Goal: Check status

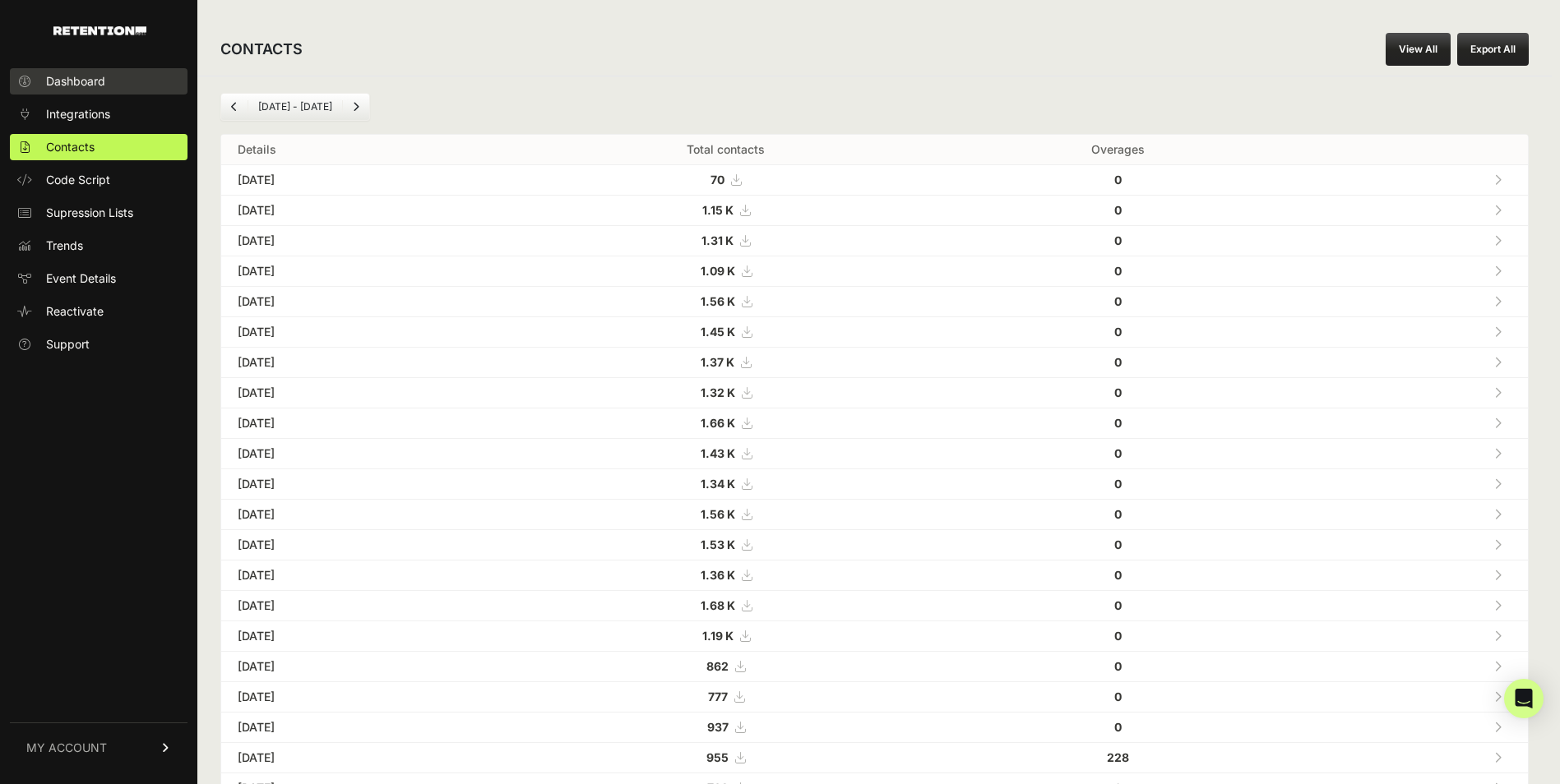
click at [87, 75] on span "Dashboard" at bounding box center [75, 81] width 59 height 16
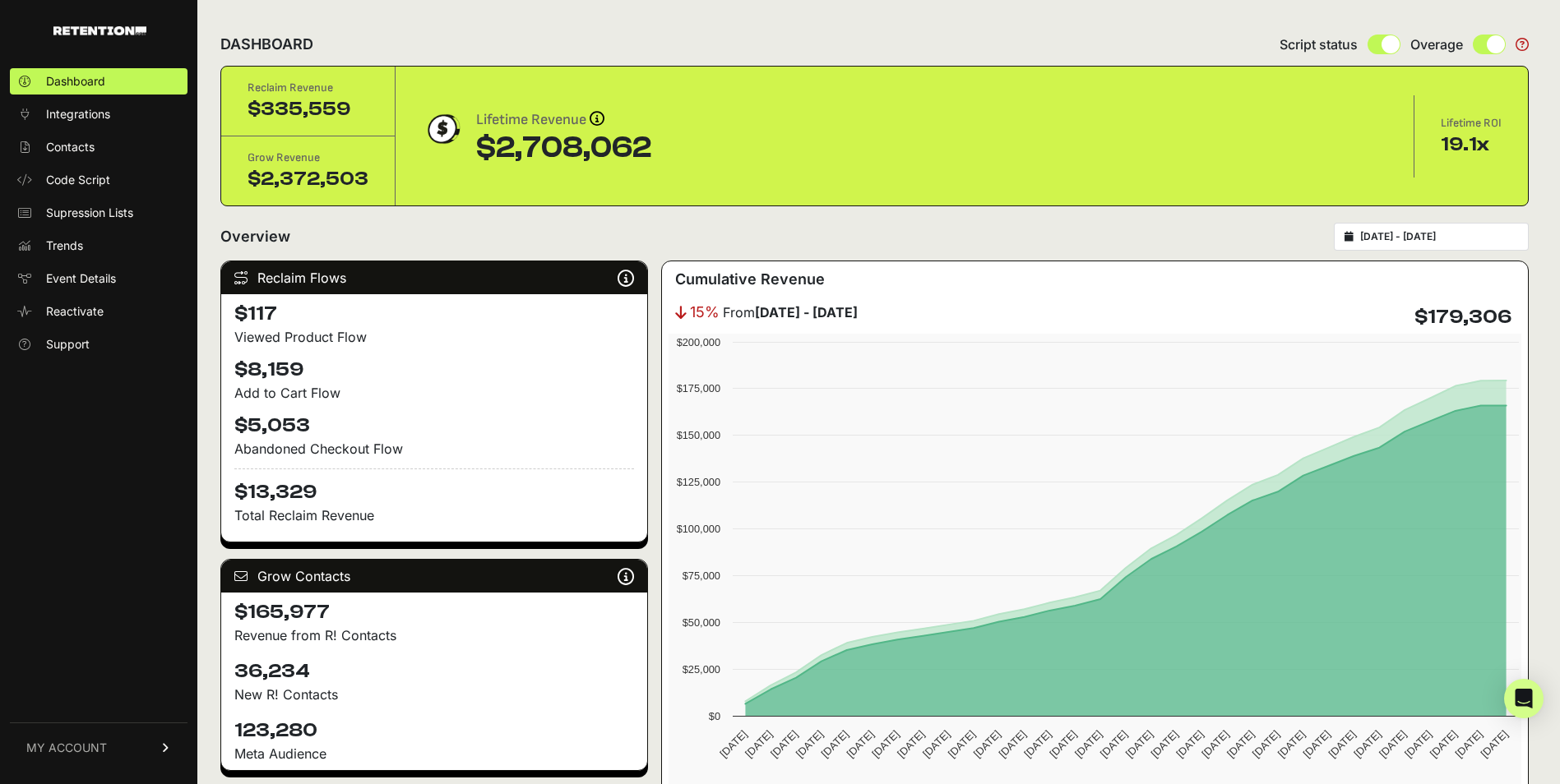
type input "[DATE]"
click at [1403, 239] on input "[DATE] - [DATE]" at bounding box center [1438, 236] width 157 height 13
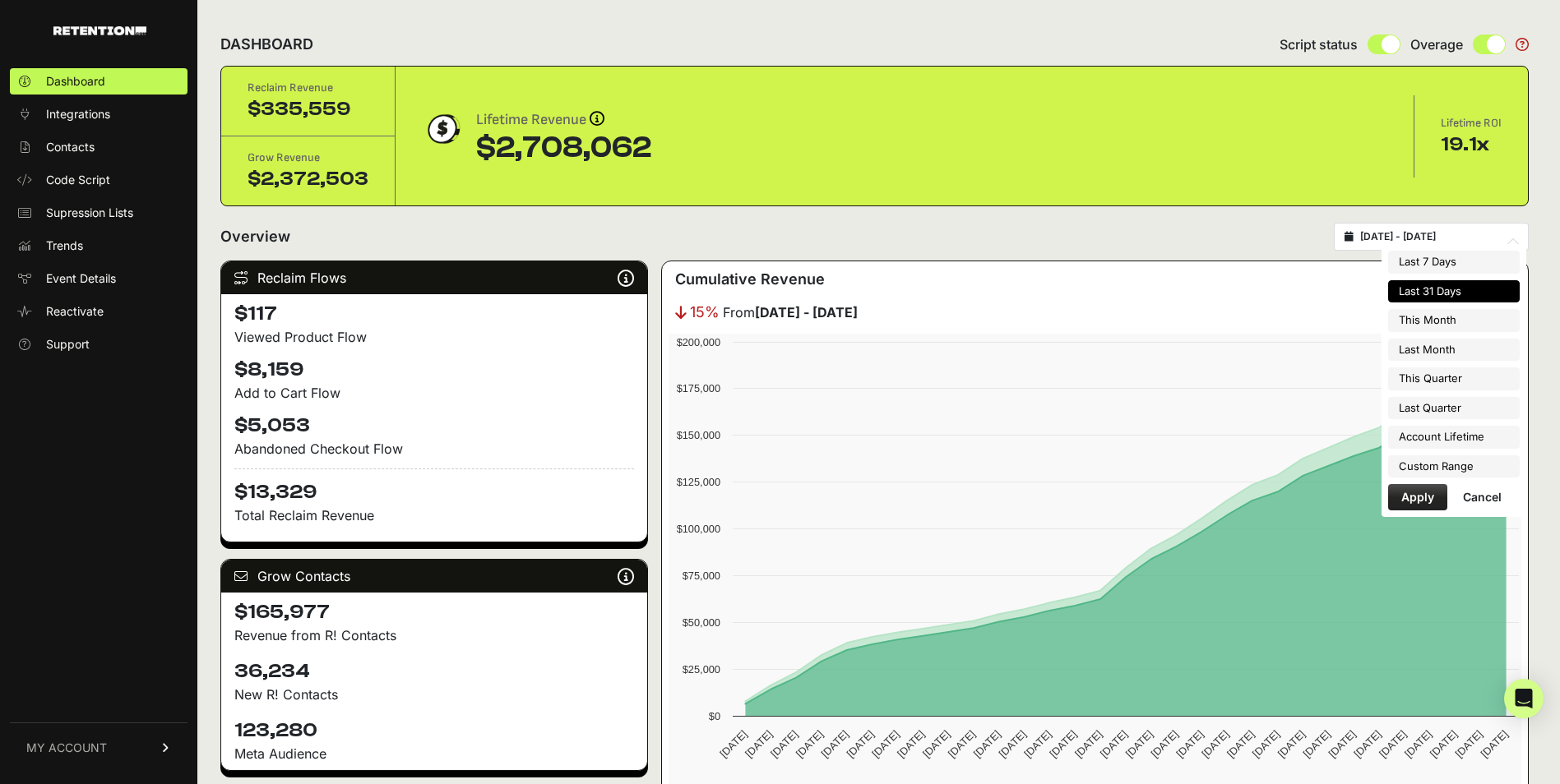
type input "[DATE]"
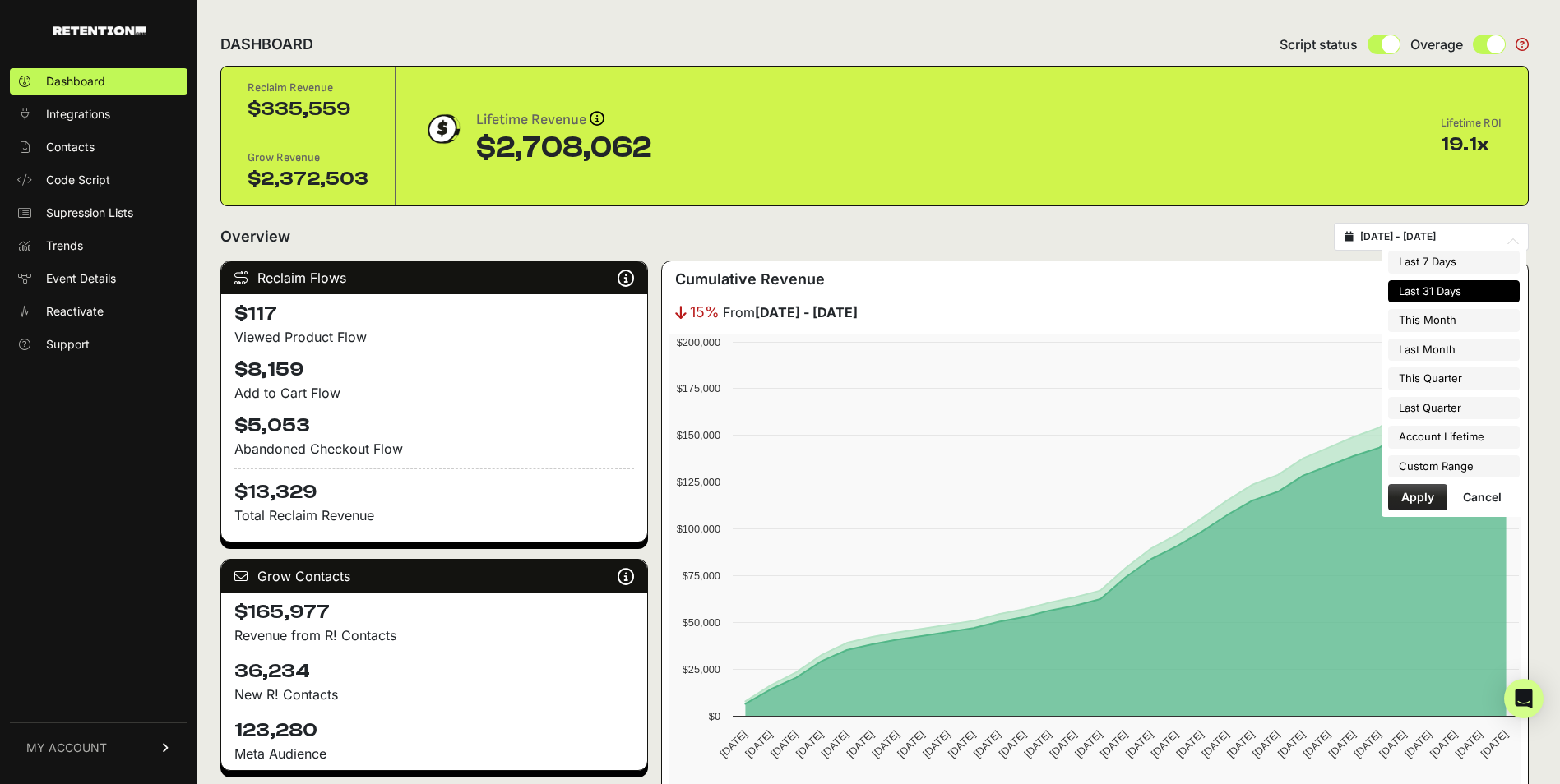
type input "[DATE]"
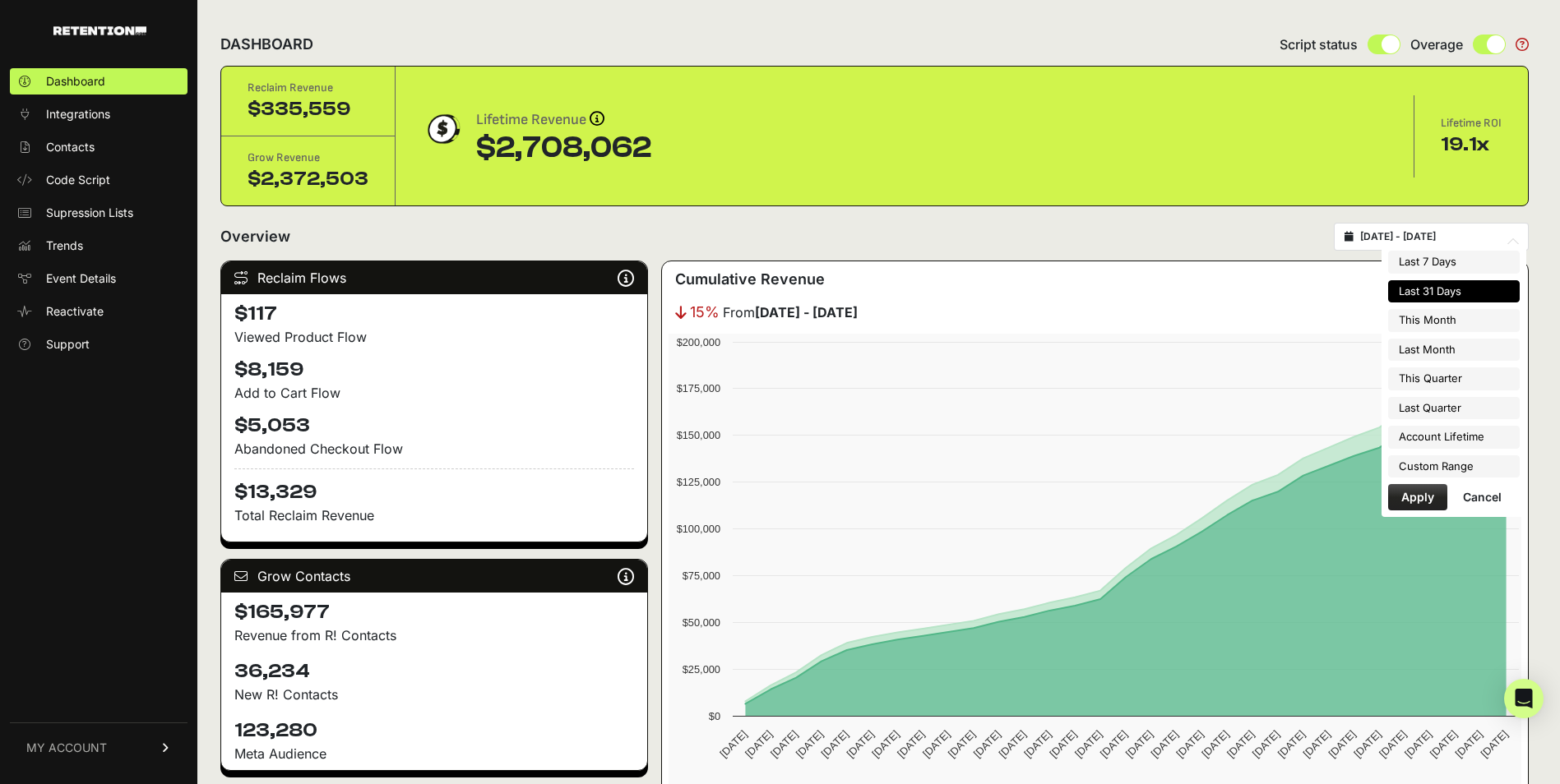
type input "[DATE]"
click at [1448, 470] on li "Custom Range" at bounding box center [1453, 466] width 132 height 23
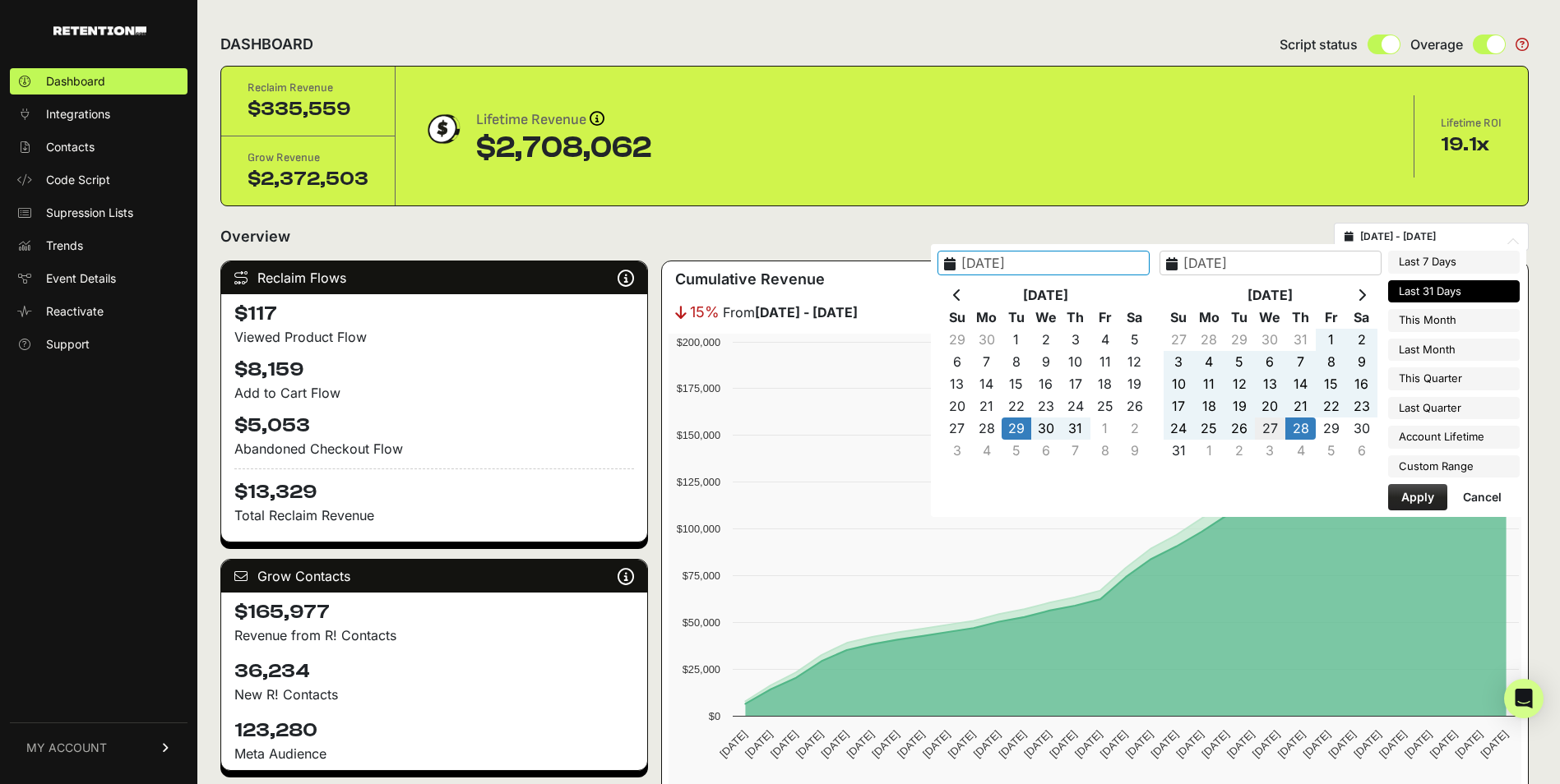
type input "[DATE]"
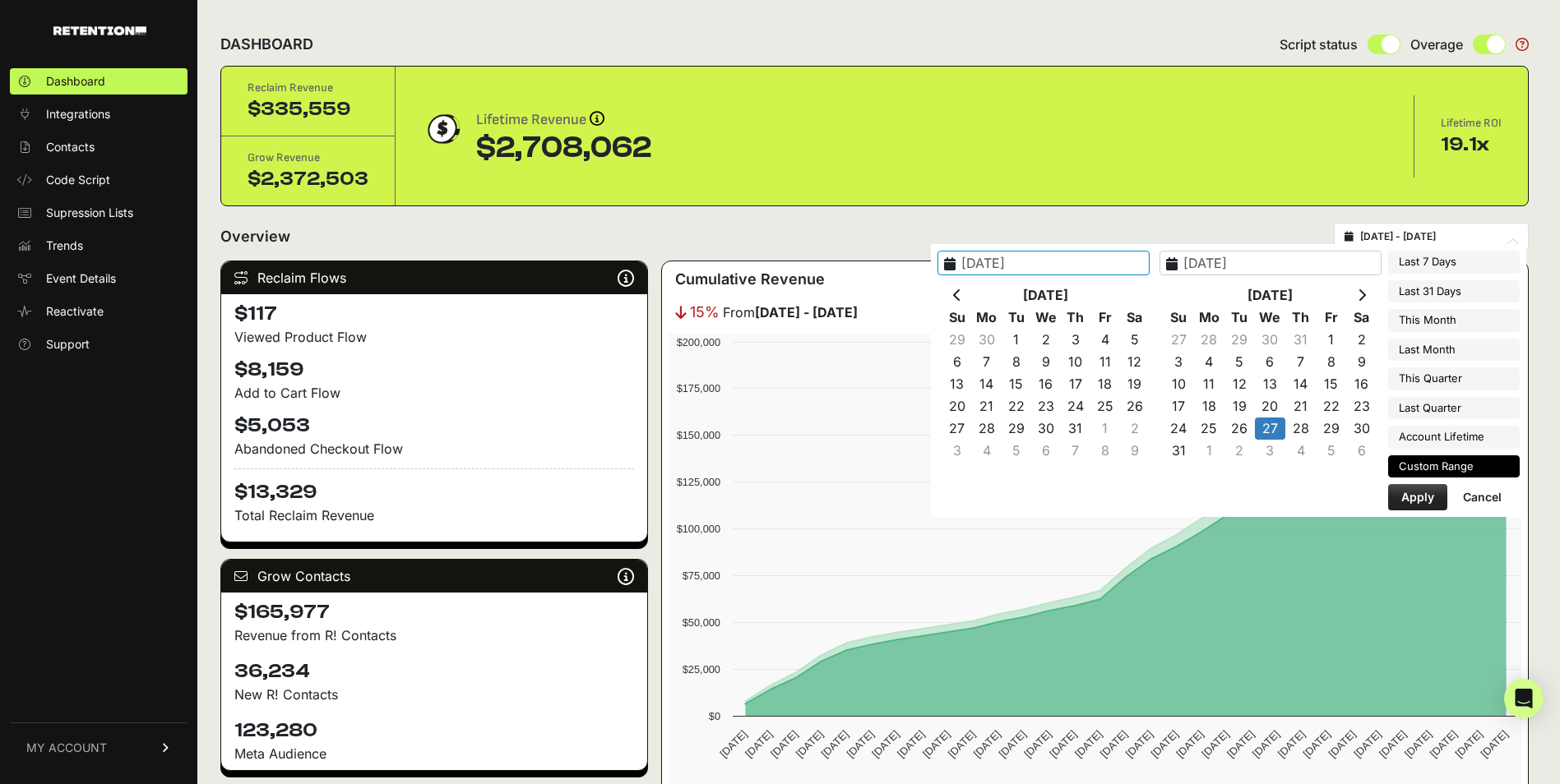
type input "[DATE]"
click at [1430, 496] on button "Apply" at bounding box center [1416, 497] width 59 height 26
type input "[DATE] - [DATE]"
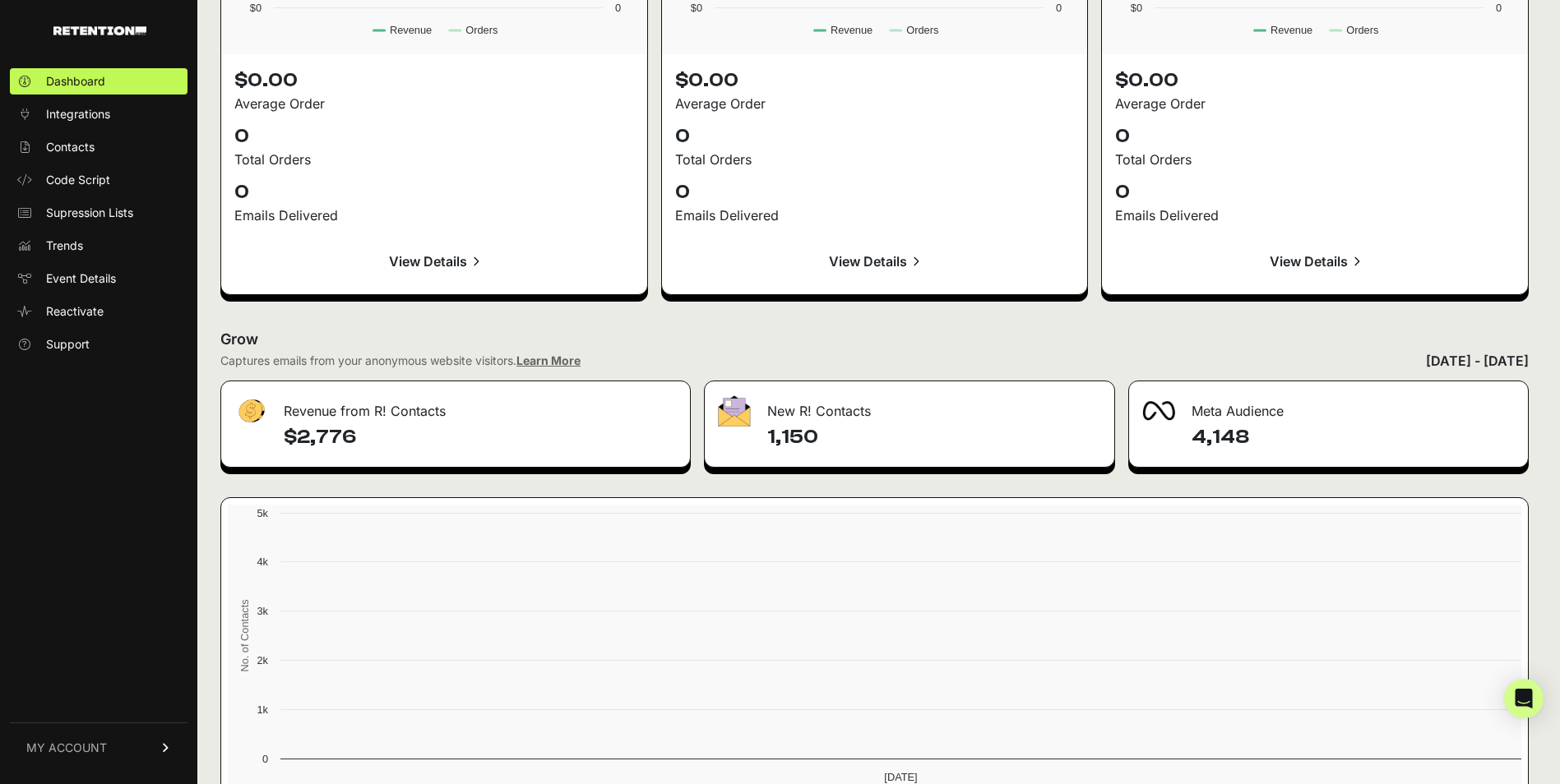
scroll to position [1771, 0]
